Goal: Task Accomplishment & Management: Manage account settings

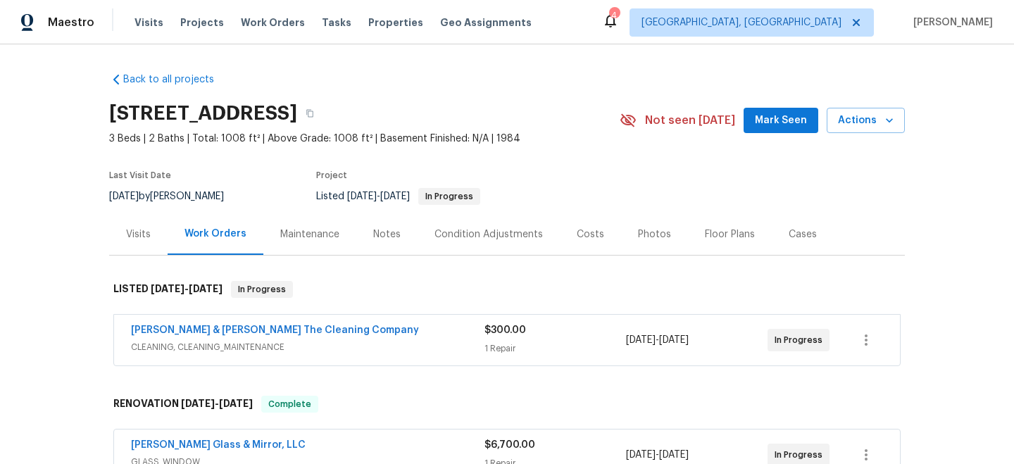
click at [301, 228] on div "Maintenance" at bounding box center [309, 234] width 59 height 14
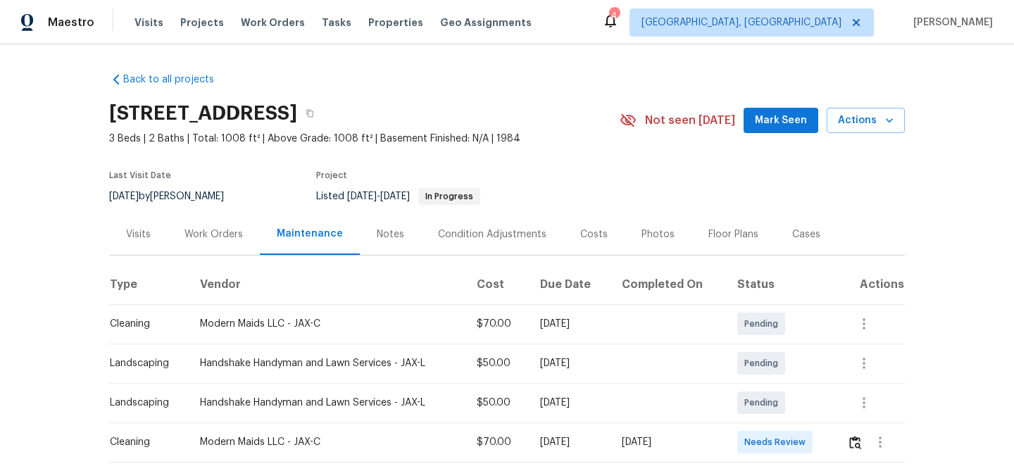
click at [232, 238] on div "Work Orders" at bounding box center [213, 234] width 58 height 14
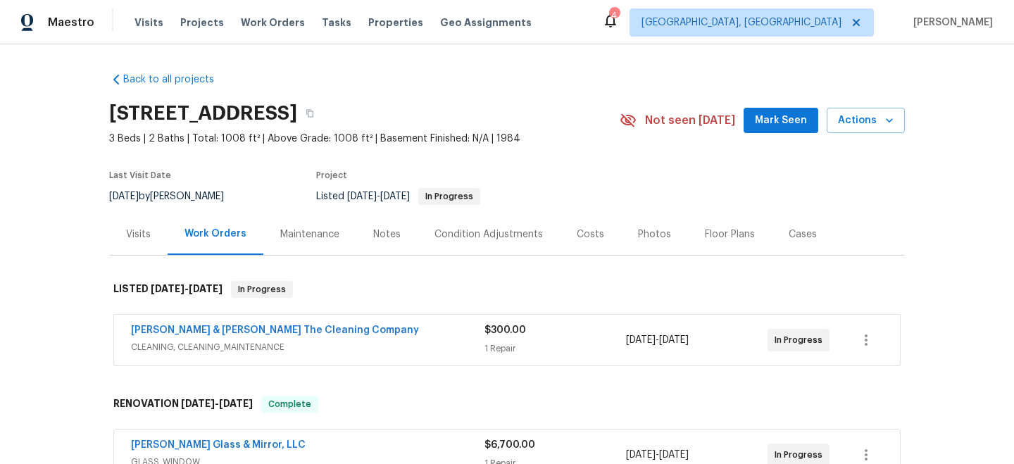
click at [389, 336] on div "[PERSON_NAME] & [PERSON_NAME] The Cleaning Company" at bounding box center [307, 331] width 353 height 17
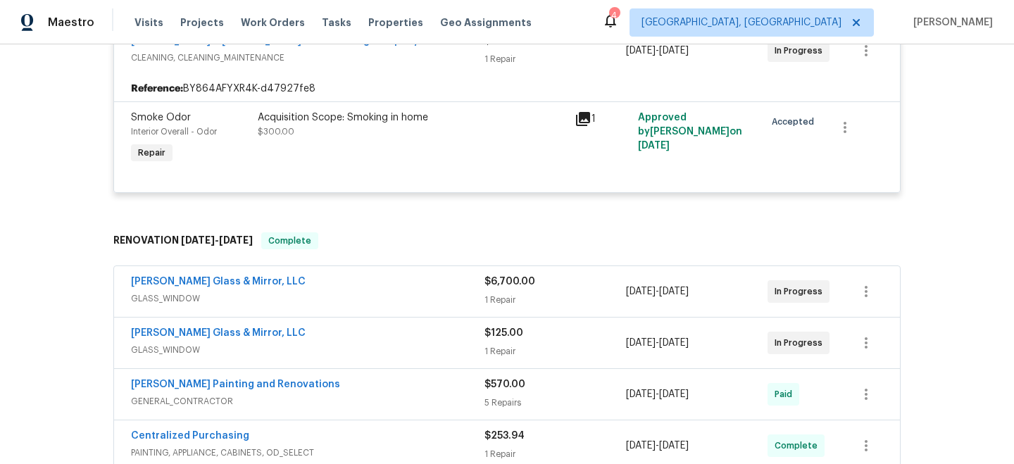
scroll to position [305, 0]
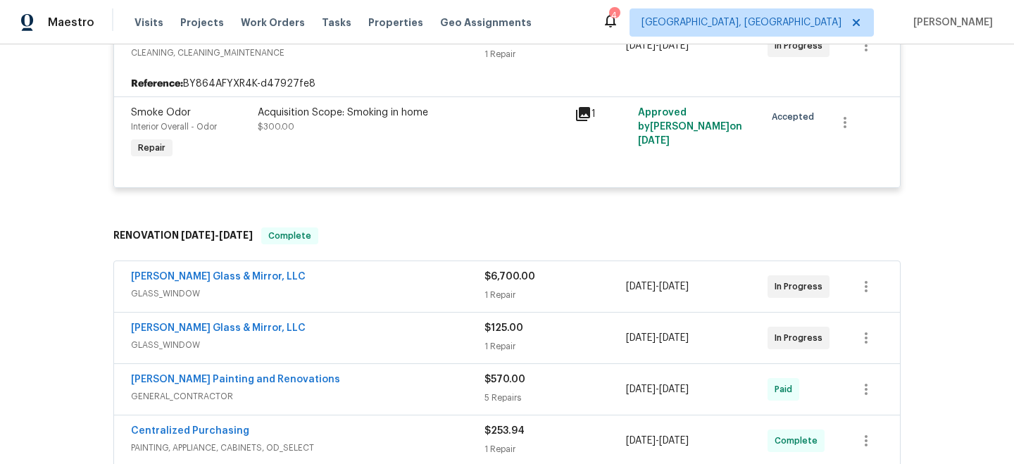
click at [634, 156] on div "Approved by [PERSON_NAME] on [DATE]" at bounding box center [696, 133] width 127 height 65
click at [586, 113] on icon at bounding box center [583, 114] width 14 height 14
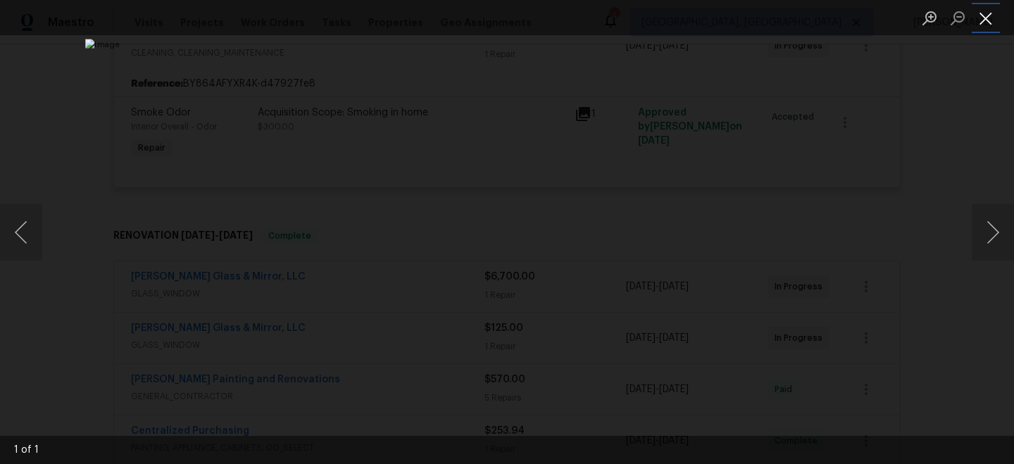
click at [982, 17] on button "Close lightbox" at bounding box center [985, 18] width 28 height 25
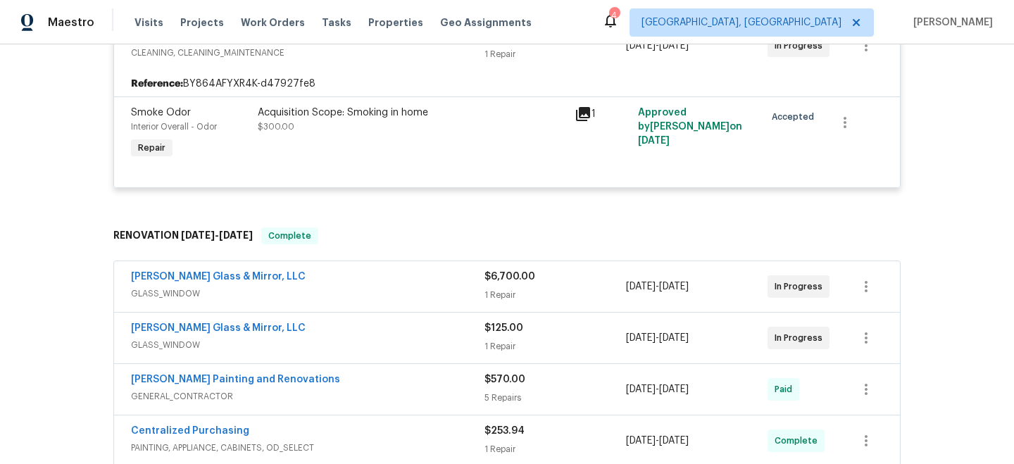
click at [365, 327] on div "[PERSON_NAME] Glass & Mirror, LLC" at bounding box center [307, 329] width 353 height 17
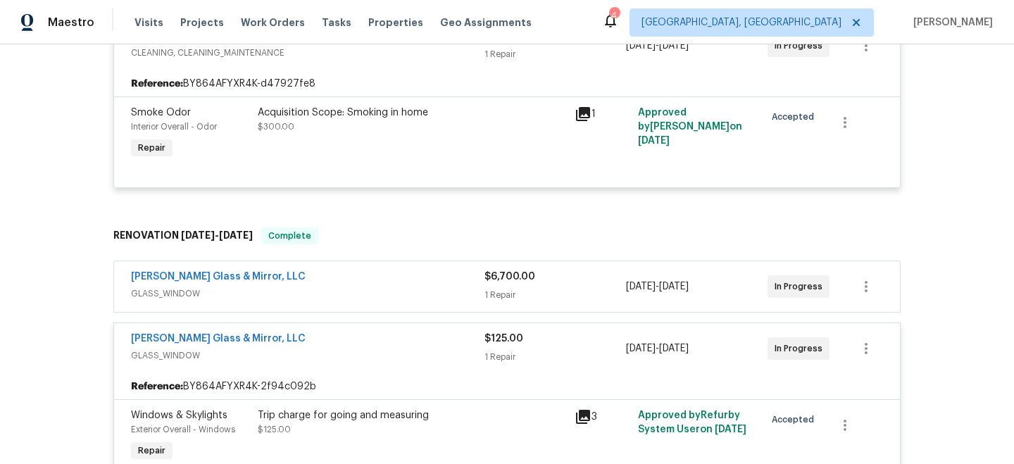
click at [366, 295] on span "GLASS_WINDOW" at bounding box center [307, 293] width 353 height 14
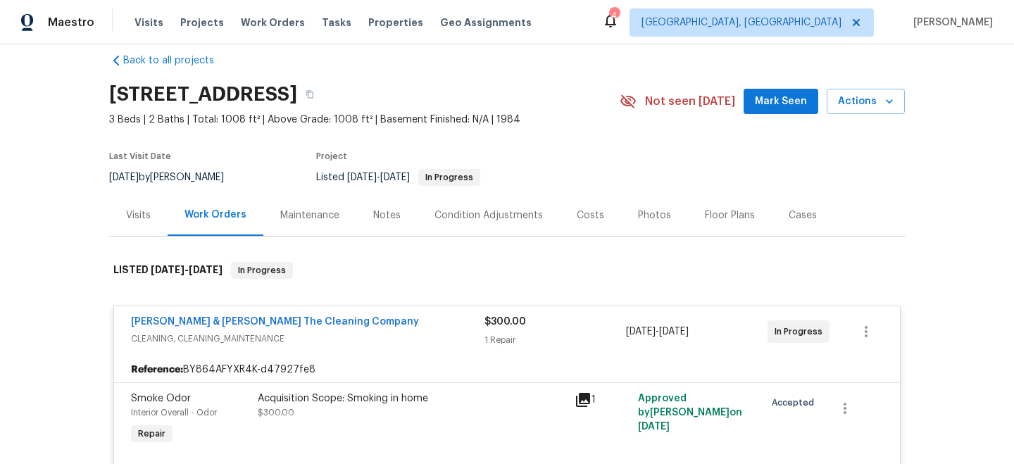
scroll to position [0, 0]
